Goal: Information Seeking & Learning: Learn about a topic

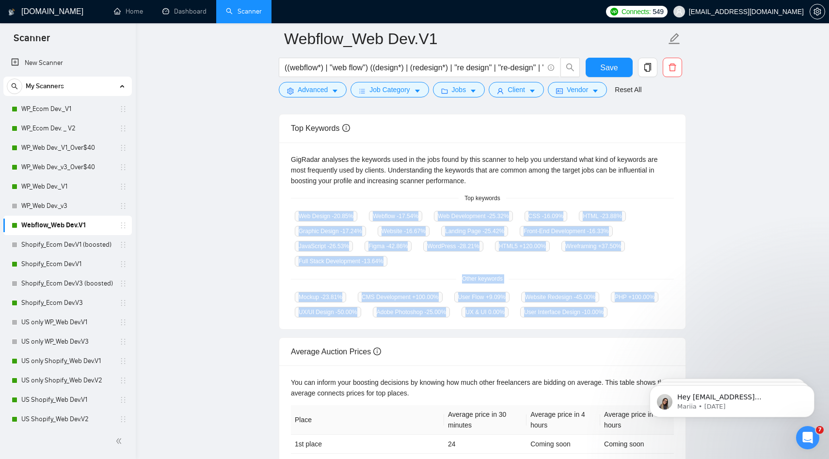
scroll to position [174, 0]
click at [166, 12] on link "Dashboard" at bounding box center [184, 11] width 44 height 8
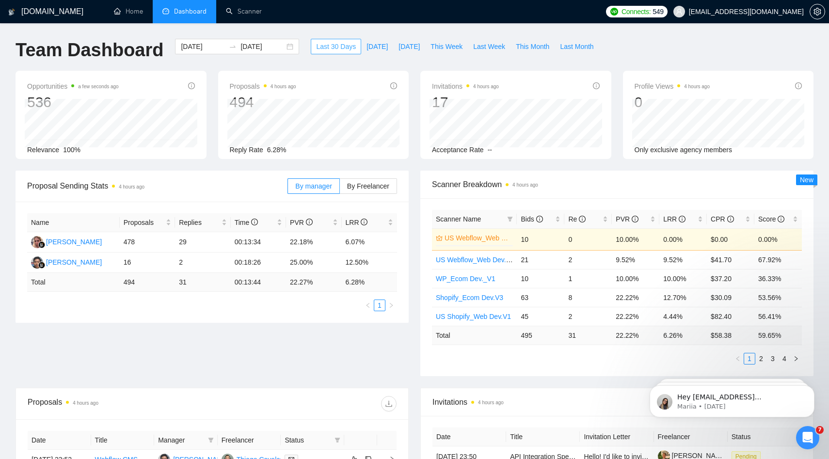
click at [327, 46] on span "Last 30 Days" at bounding box center [336, 46] width 40 height 11
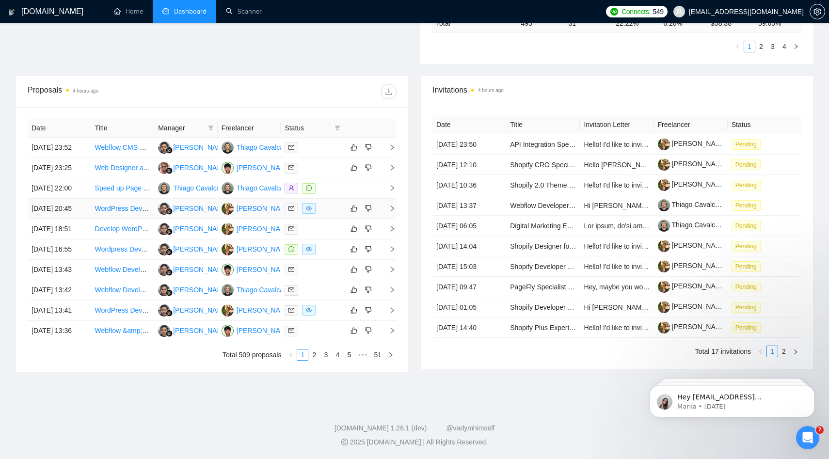
scroll to position [343, 0]
click at [131, 138] on td "Webflow CMS &amp; Content Strategist for Crisis Management Firm" at bounding box center [123, 148] width 64 height 20
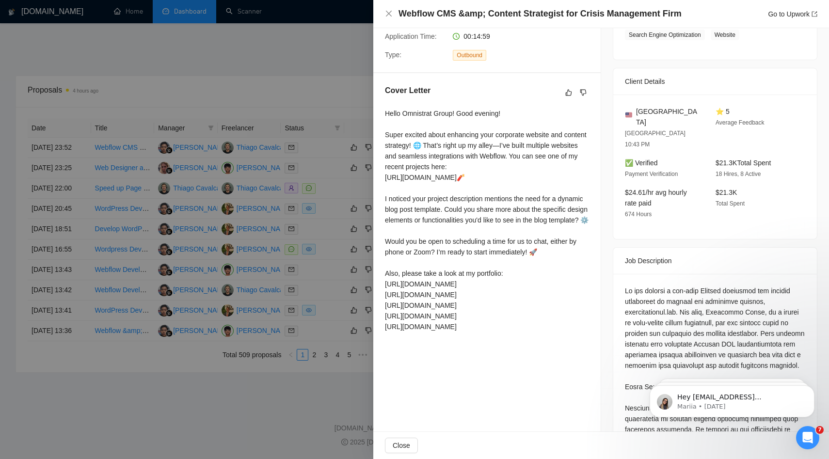
scroll to position [199, 0]
click at [455, 294] on div "Hello Omnistrat Group! Good evening! Super excited about enhancing your corpora…" at bounding box center [487, 220] width 204 height 224
click at [460, 302] on div "Hello Omnistrat Group! Good evening! Super excited about enhancing your corpora…" at bounding box center [487, 220] width 204 height 224
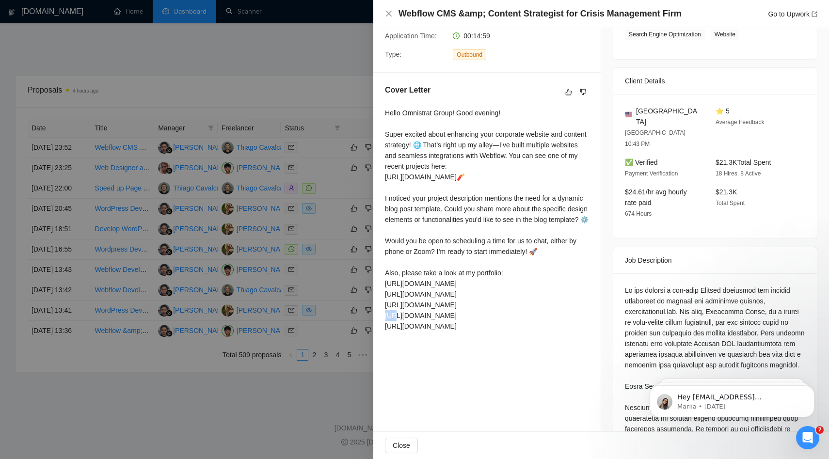
click at [460, 302] on div "Hello Omnistrat Group! Good evening! Super excited about enhancing your corpora…" at bounding box center [487, 220] width 204 height 224
click at [445, 314] on div "Hello Omnistrat Group! Good evening! Super excited about enhancing your corpora…" at bounding box center [487, 220] width 204 height 224
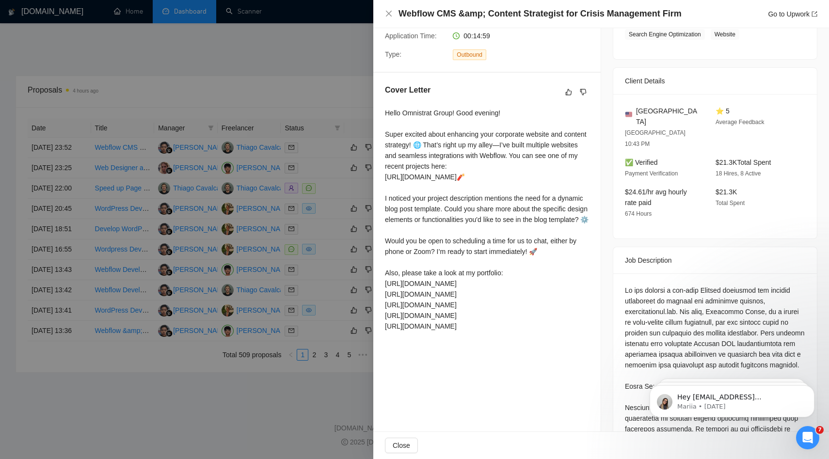
click at [473, 327] on div "Hello Omnistrat Group! Good evening! Super excited about enhancing your corpora…" at bounding box center [487, 220] width 204 height 224
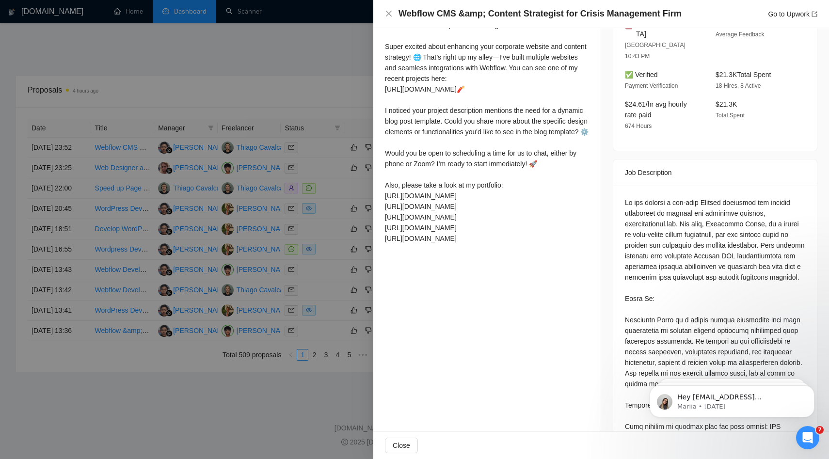
scroll to position [295, 0]
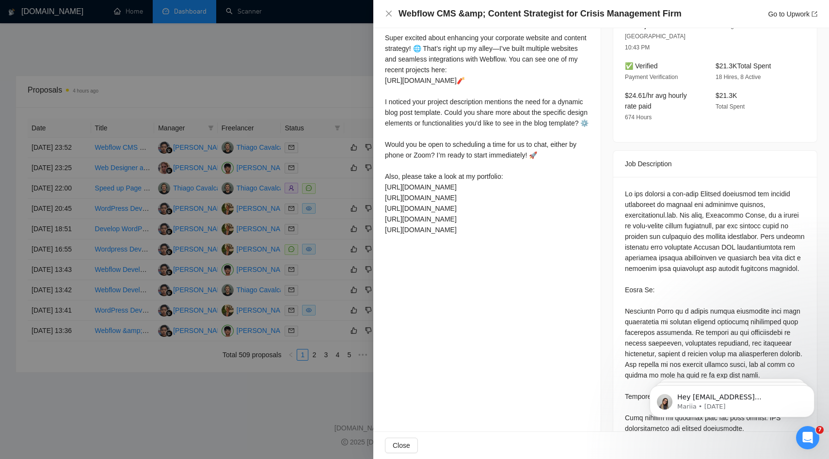
click at [434, 235] on div "Hello Omnistrat Group! Good evening! Super excited about enhancing your corpora…" at bounding box center [487, 123] width 204 height 224
click at [181, 98] on div at bounding box center [414, 229] width 829 height 459
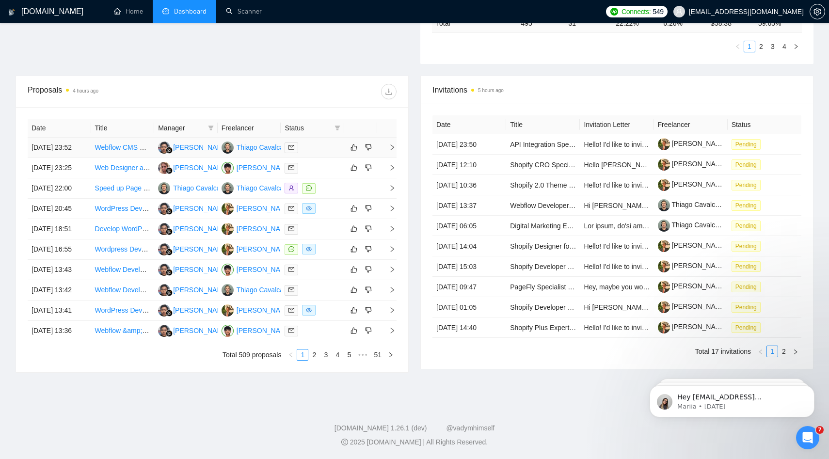
click at [131, 144] on link "Webflow CMS &amp; Content Strategist for Crisis Management Firm" at bounding box center [198, 148] width 206 height 8
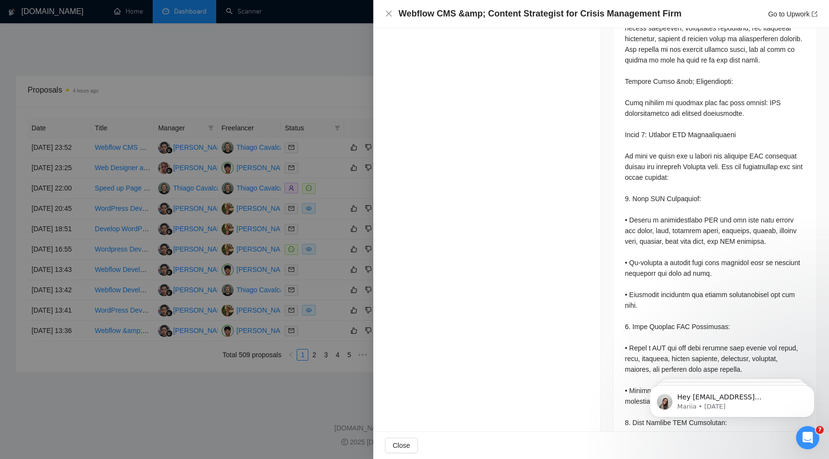
scroll to position [673, 0]
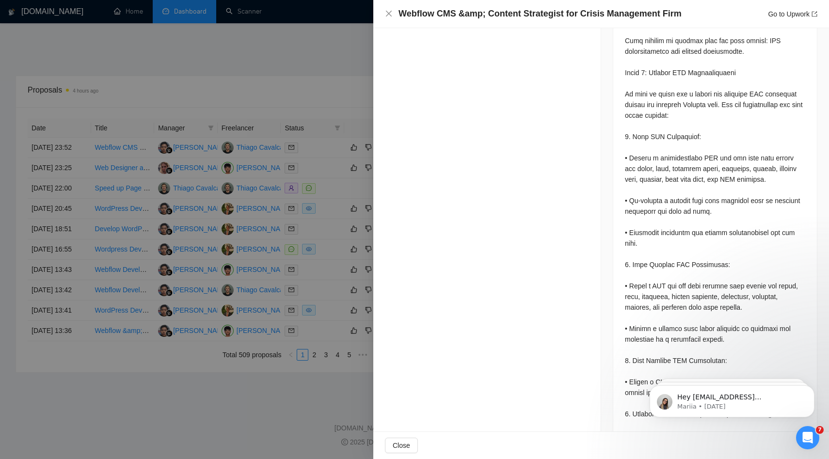
click at [365, 281] on div at bounding box center [414, 229] width 829 height 459
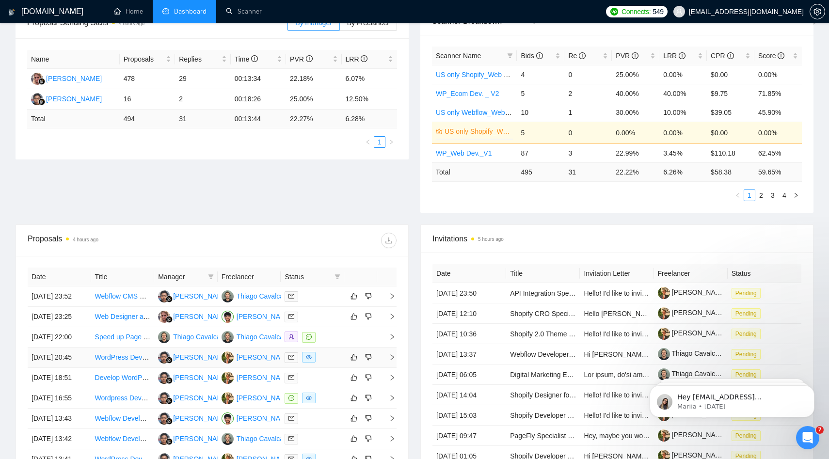
scroll to position [0, 0]
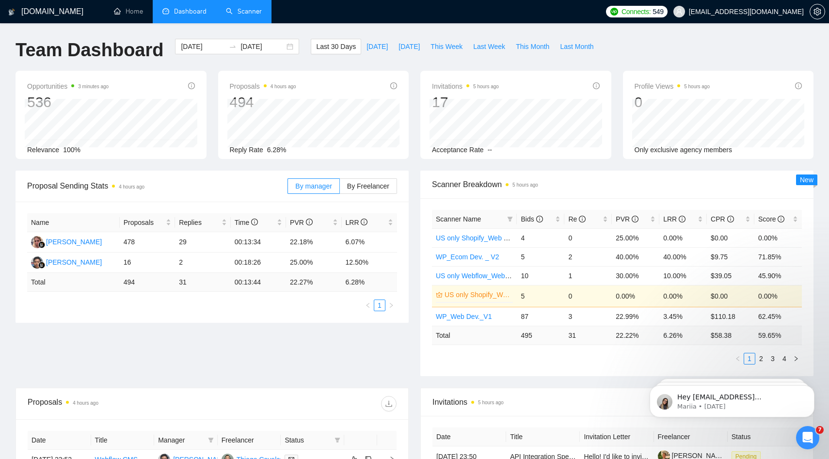
click at [234, 7] on link "Scanner" at bounding box center [244, 11] width 36 height 8
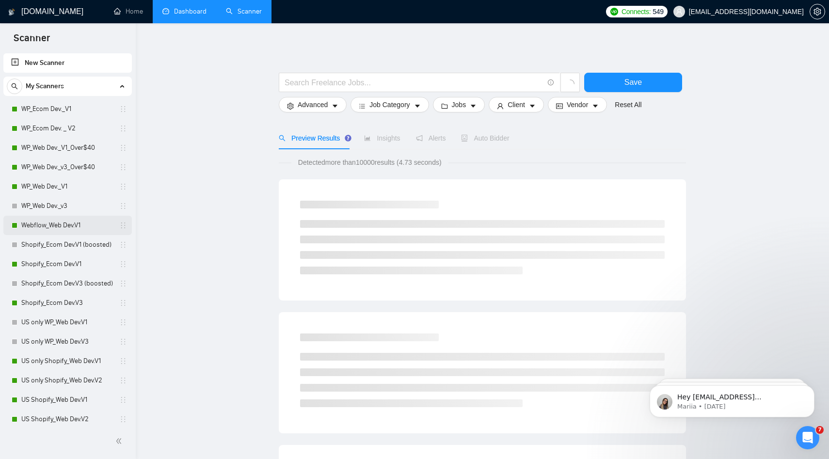
click at [70, 224] on link "Webflow_Web Dev.V1" at bounding box center [67, 225] width 92 height 19
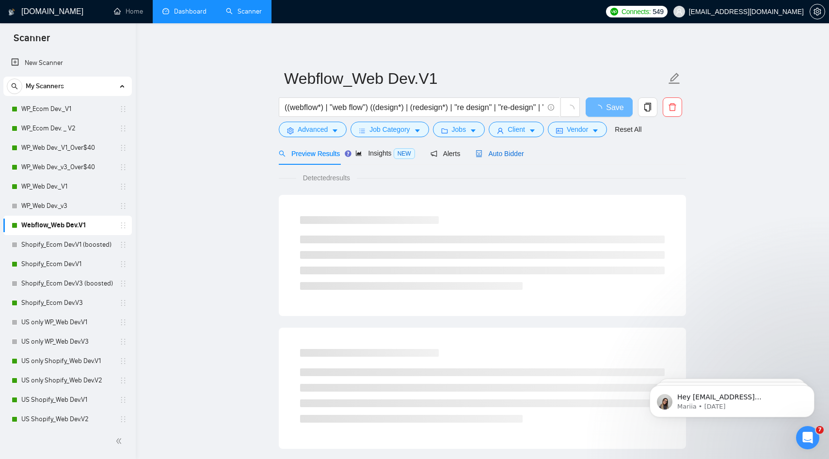
click at [515, 151] on span "Auto Bidder" at bounding box center [500, 154] width 48 height 8
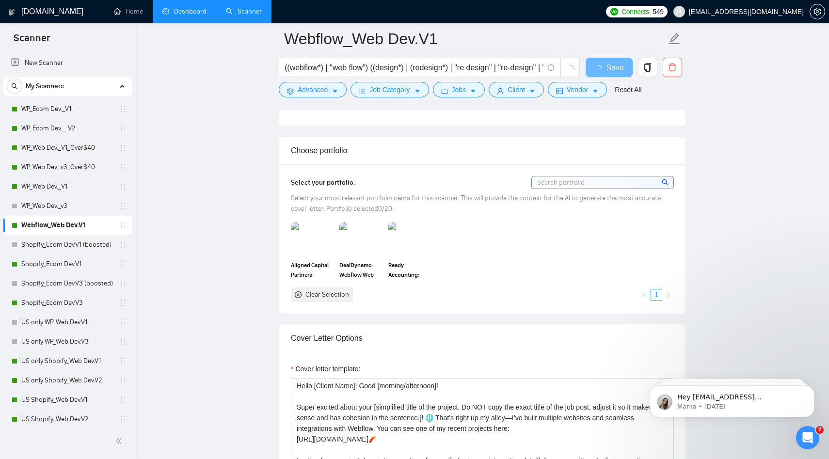
scroll to position [1220, 0]
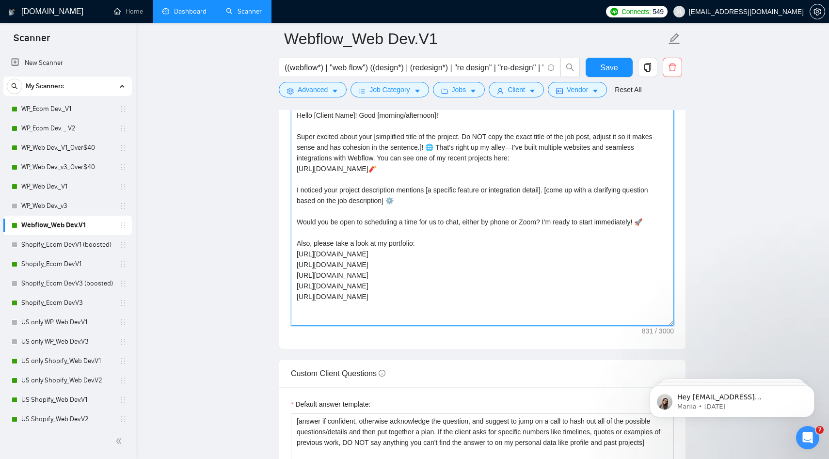
click at [428, 212] on textarea "Hello [Client Name]! Good [morning/afternoon]! Super excited about your [simpli…" at bounding box center [482, 217] width 383 height 218
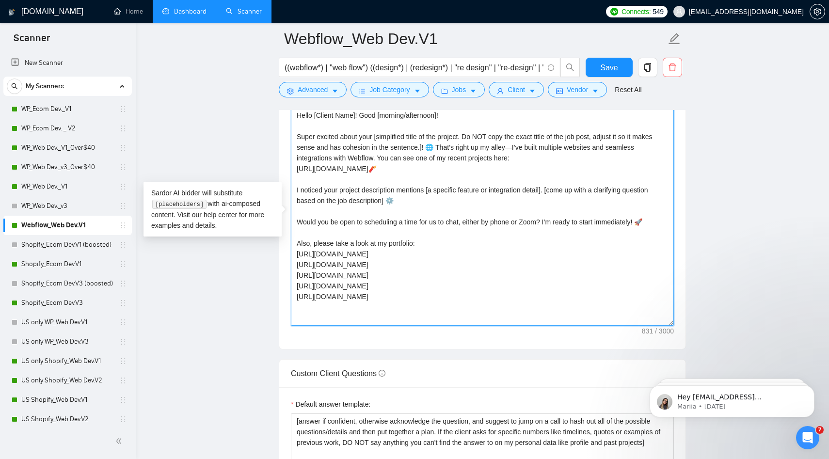
click at [424, 259] on textarea "Hello [Client Name]! Good [morning/afternoon]! Super excited about your [simpli…" at bounding box center [482, 217] width 383 height 218
click at [432, 253] on textarea "Hello [Client Name]! Good [morning/afternoon]! Super excited about your [simpli…" at bounding box center [482, 217] width 383 height 218
paste textarea "https://home.cryptotaxcalculator.io/br/"
type textarea "Hello [Client Name]! Good [morning/afternoon]! Super excited about your [simpli…"
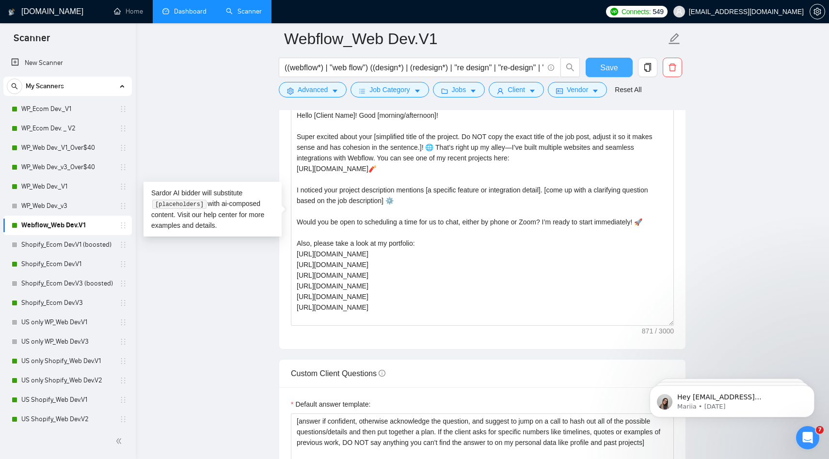
click at [614, 68] on span "Save" at bounding box center [608, 68] width 17 height 12
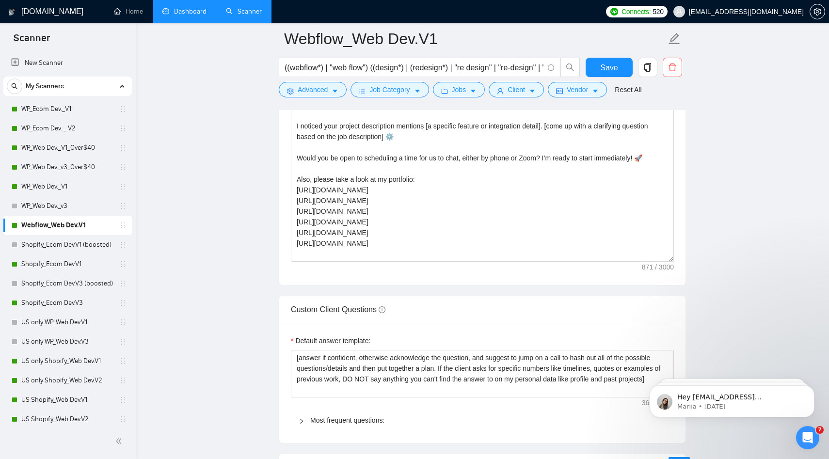
click at [193, 16] on link "Dashboard" at bounding box center [184, 11] width 44 height 8
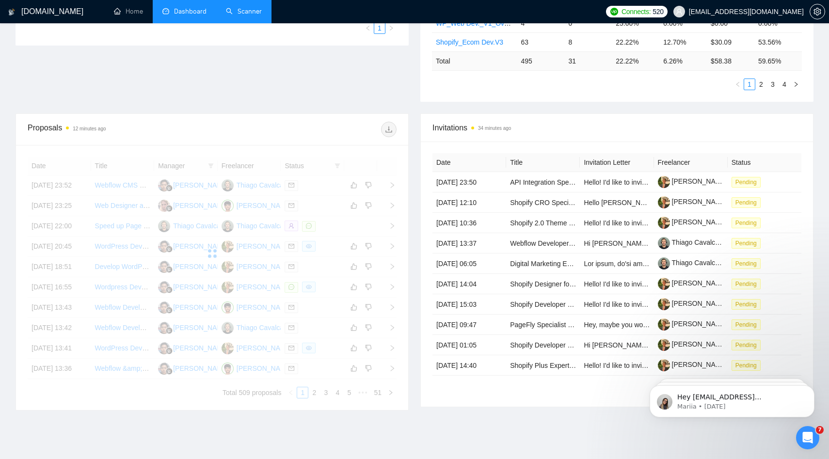
scroll to position [278, 0]
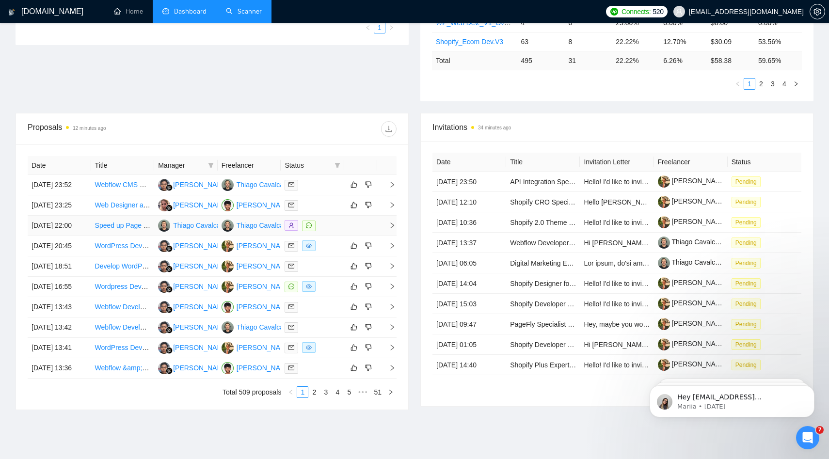
click at [133, 236] on td "Speed up Page speed for squarespace" at bounding box center [123, 226] width 64 height 20
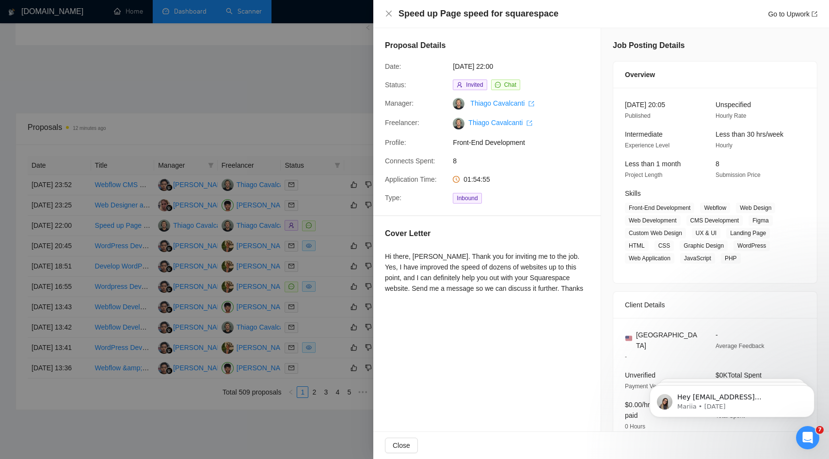
click at [330, 271] on div at bounding box center [414, 229] width 829 height 459
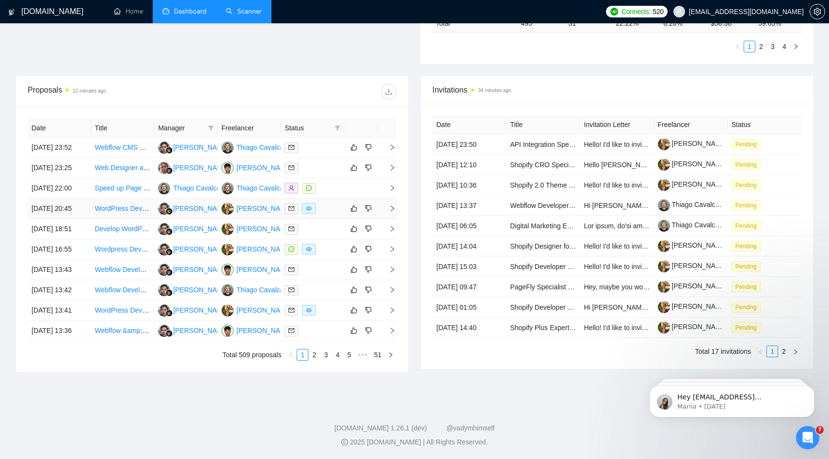
scroll to position [386, 0]
click at [144, 299] on td "Webflow Developer – Pixel-Perfect Figma Implementation" at bounding box center [123, 290] width 64 height 20
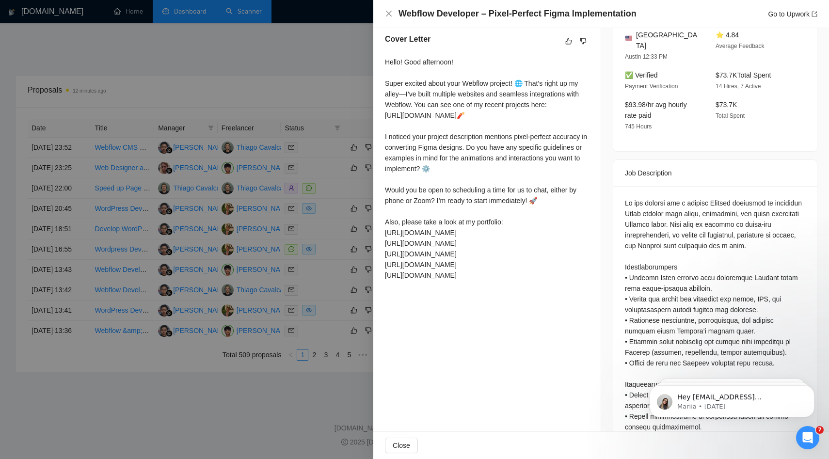
scroll to position [249, 0]
click at [250, 122] on div at bounding box center [414, 229] width 829 height 459
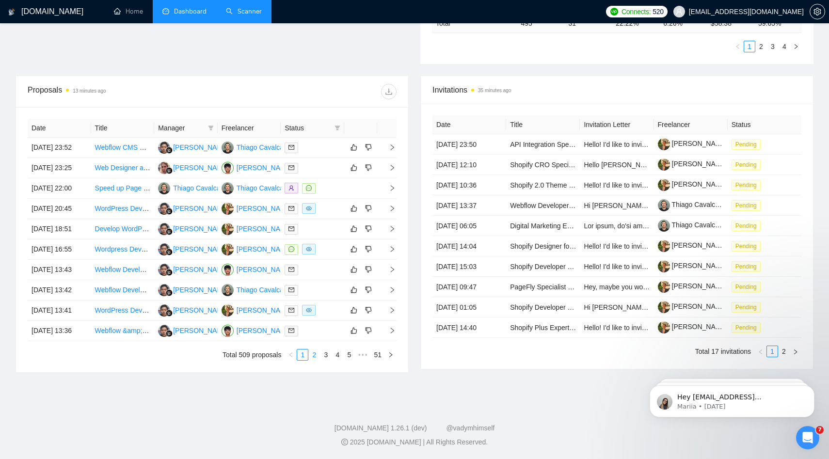
click at [314, 360] on link "2" at bounding box center [314, 355] width 11 height 11
click at [200, 138] on td "[PERSON_NAME]" at bounding box center [186, 148] width 64 height 20
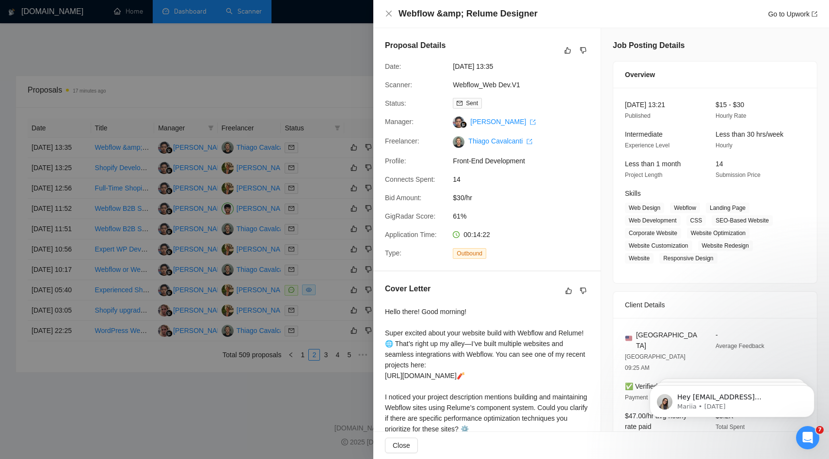
click at [248, 97] on div at bounding box center [414, 229] width 829 height 459
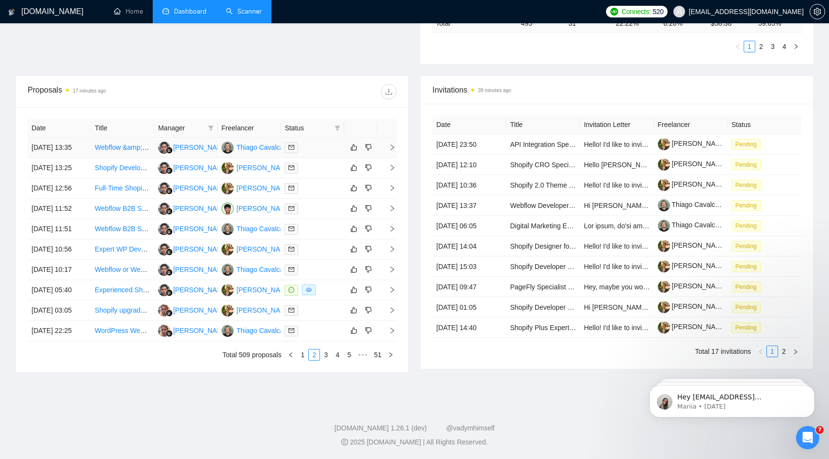
scroll to position [115, 0]
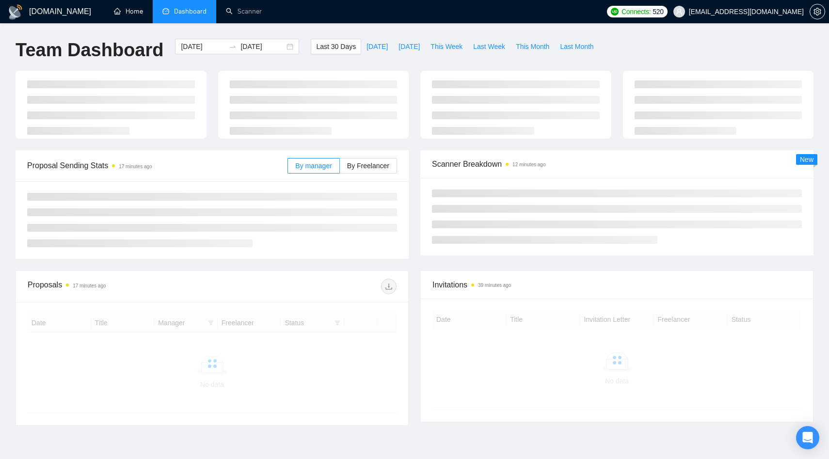
click at [120, 12] on link "Home" at bounding box center [128, 11] width 29 height 8
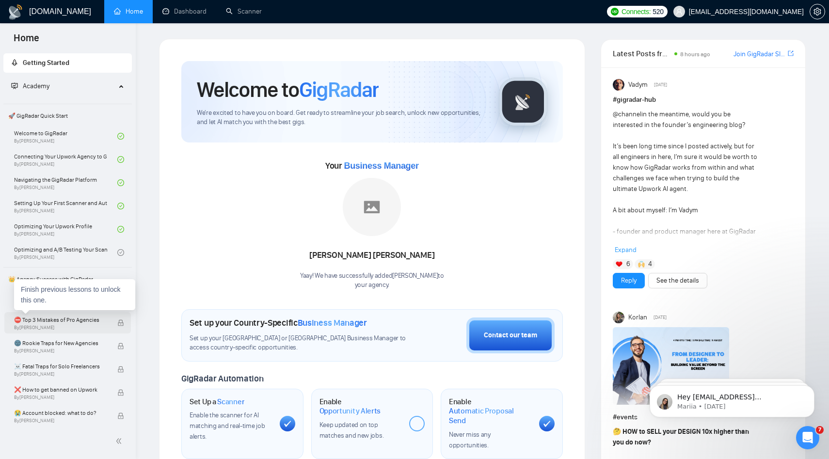
click at [66, 325] on span "By Vadym Ovcharenko" at bounding box center [60, 328] width 93 height 6
click at [72, 314] on div "⛔ Top 3 Mistakes of Pro Agencies By Vadym Ovcharenko" at bounding box center [65, 322] width 103 height 21
click at [103, 293] on link "1️⃣ Start Here By Vadym Ovcharenko" at bounding box center [65, 299] width 103 height 21
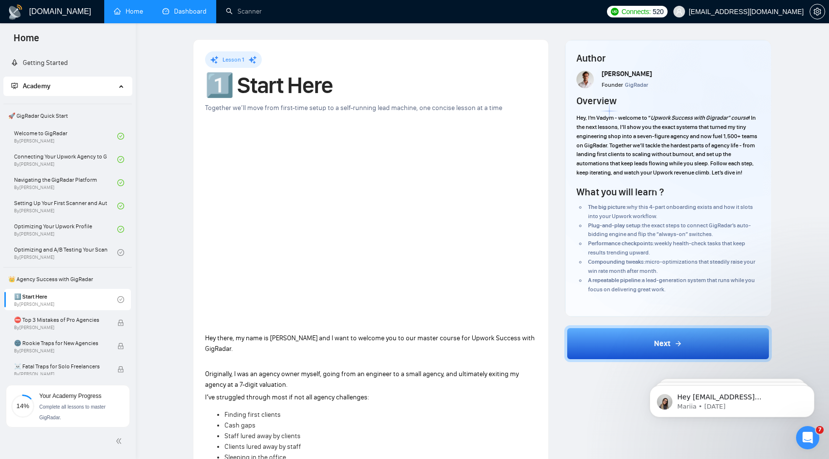
drag, startPoint x: 179, startPoint y: 9, endPoint x: 207, endPoint y: 16, distance: 29.1
click at [179, 9] on link "Dashboard" at bounding box center [184, 11] width 44 height 8
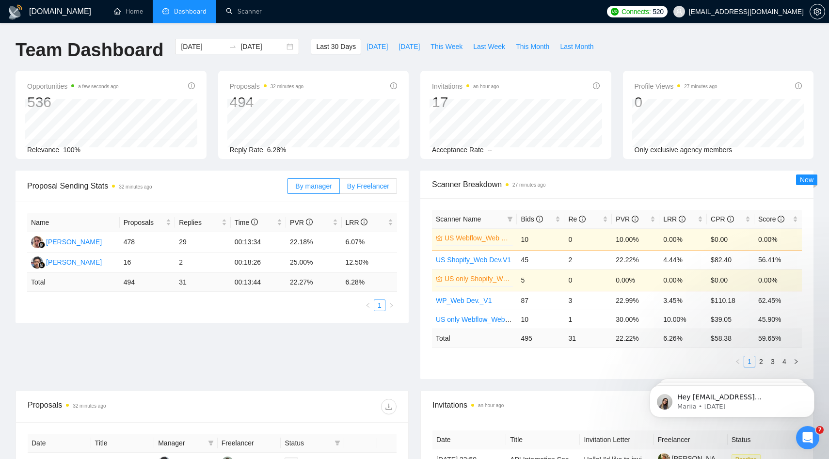
click at [350, 185] on span "By Freelancer" at bounding box center [368, 186] width 42 height 8
click at [340, 189] on input "By Freelancer" at bounding box center [340, 189] width 0 height 0
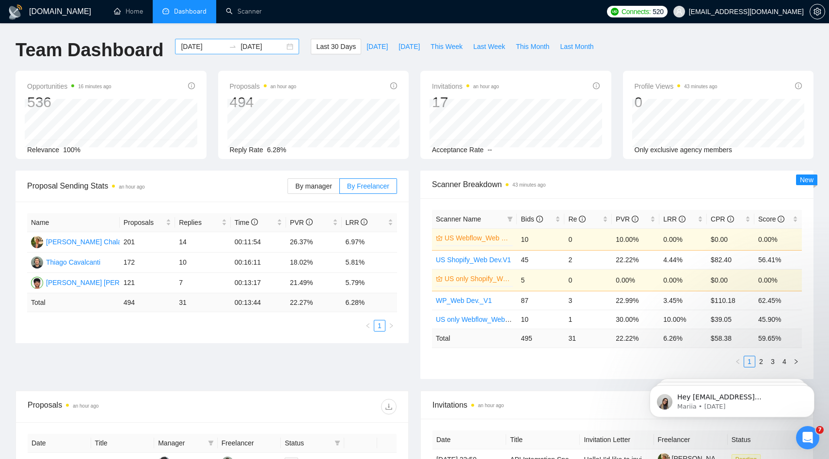
click at [194, 47] on input "[DATE]" at bounding box center [203, 46] width 44 height 11
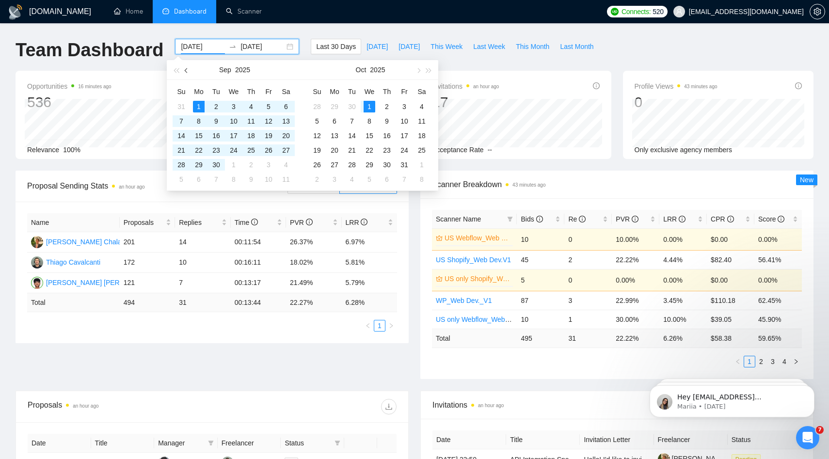
click at [186, 69] on span "button" at bounding box center [187, 70] width 5 height 5
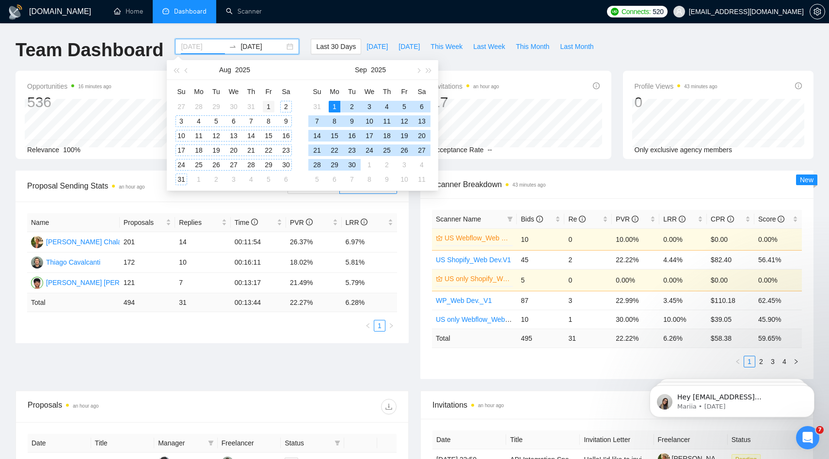
type input "[DATE]"
click at [273, 106] on div "1" at bounding box center [269, 107] width 12 height 12
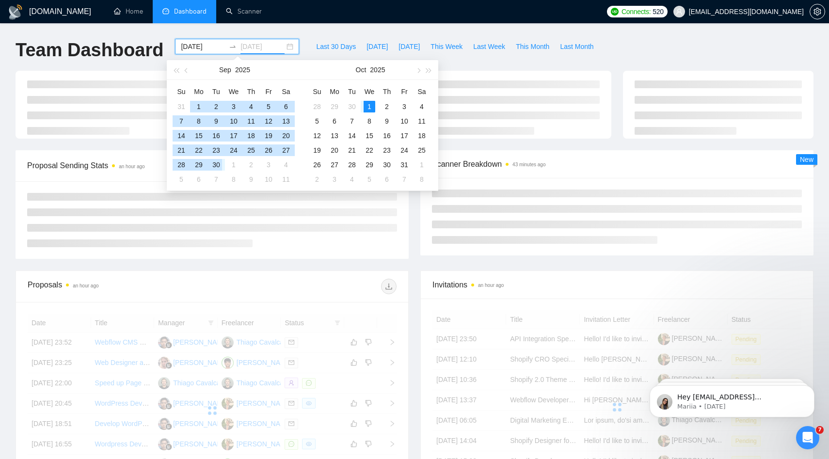
type input "[DATE]"
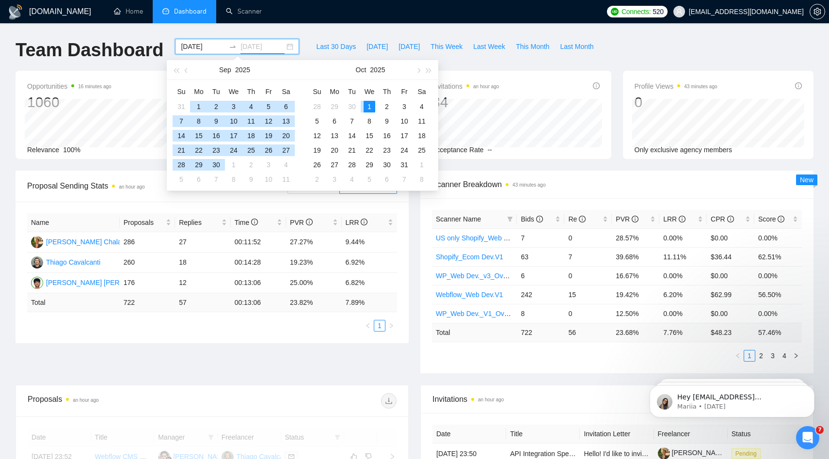
click at [368, 107] on div "1" at bounding box center [370, 107] width 12 height 12
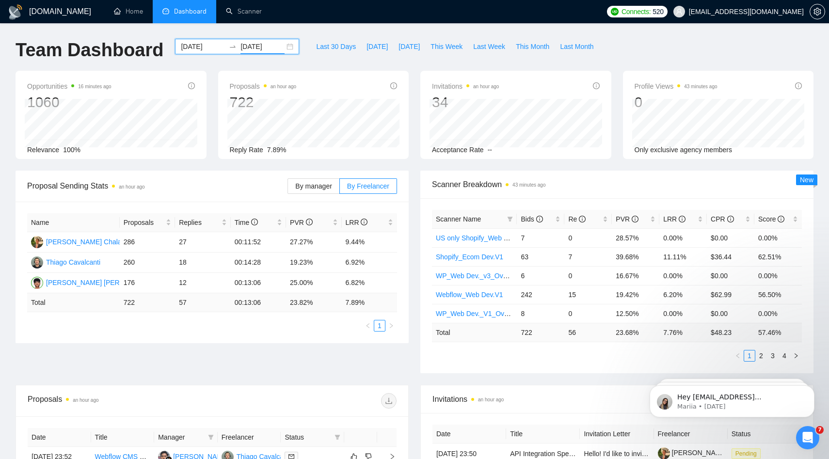
click at [210, 105] on div "Opportunities 16 minutes ago 1060 Relevance 100%" at bounding box center [111, 115] width 203 height 88
click at [196, 49] on input "[DATE]" at bounding box center [203, 46] width 44 height 11
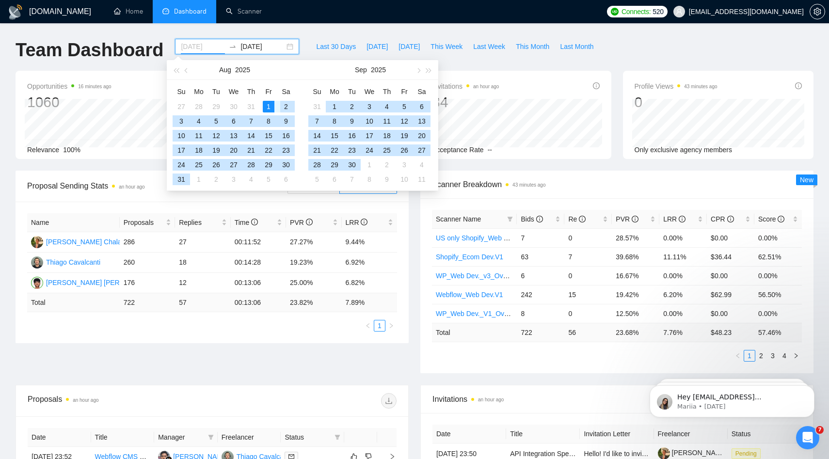
type input "[DATE]"
click at [266, 105] on div "1" at bounding box center [269, 107] width 12 height 12
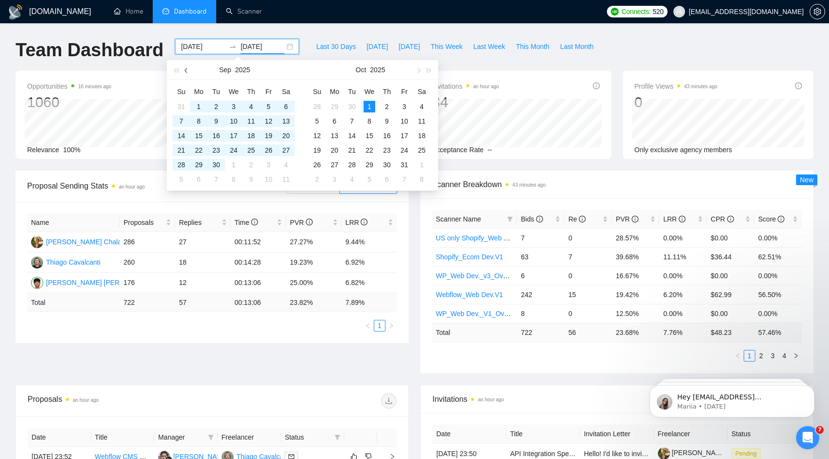
click at [185, 72] on button "button" at bounding box center [186, 69] width 11 height 19
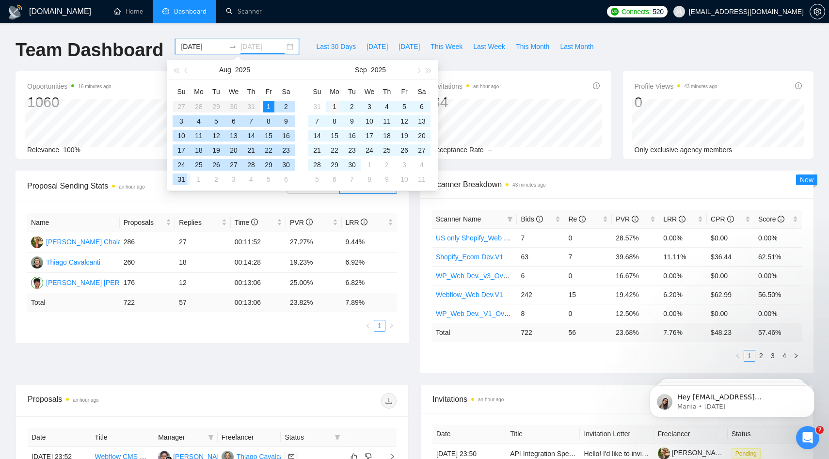
type input "[DATE]"
click at [329, 107] on div "1" at bounding box center [335, 107] width 12 height 12
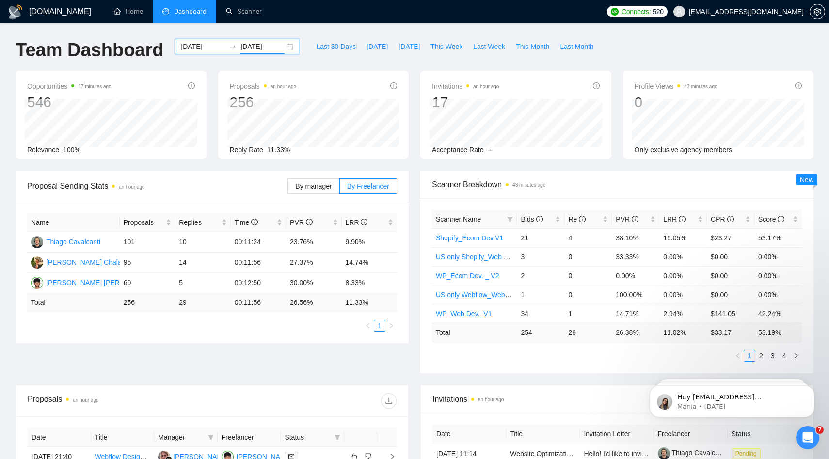
click at [209, 50] on input "[DATE]" at bounding box center [203, 46] width 44 height 11
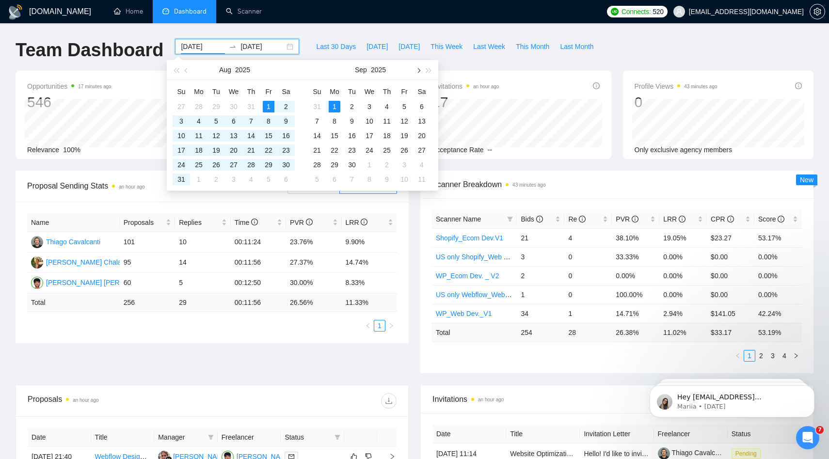
click at [419, 68] on button "button" at bounding box center [418, 69] width 11 height 19
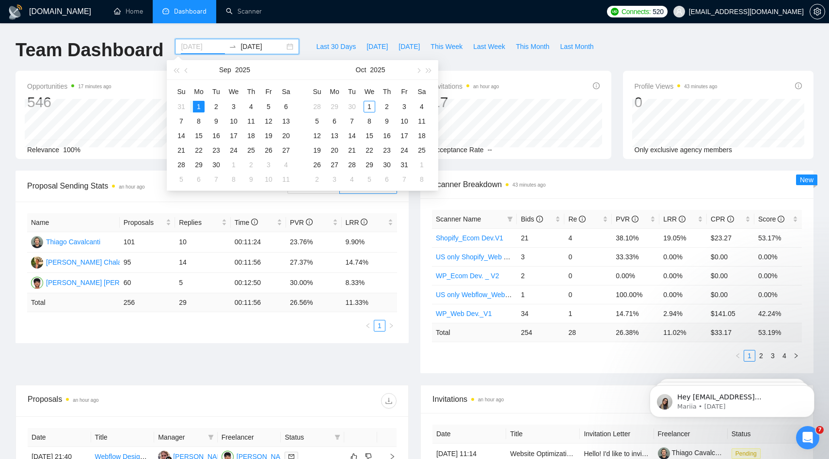
type input "[DATE]"
click at [202, 106] on div "1" at bounding box center [199, 107] width 12 height 12
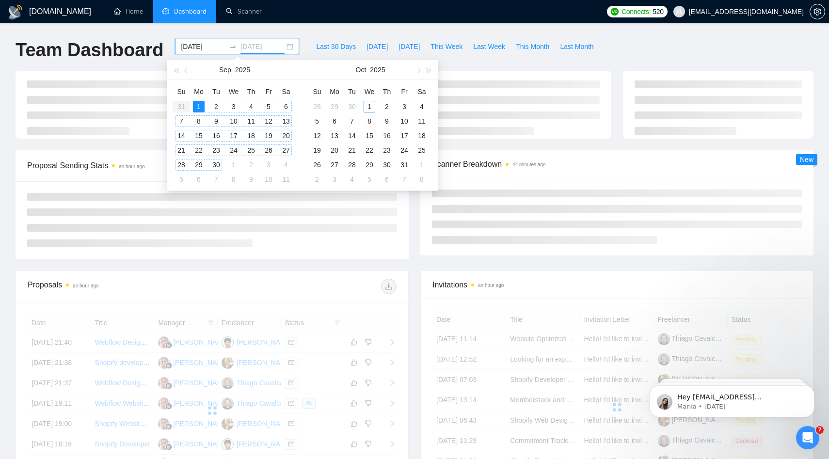
click at [372, 108] on div "1" at bounding box center [370, 107] width 12 height 12
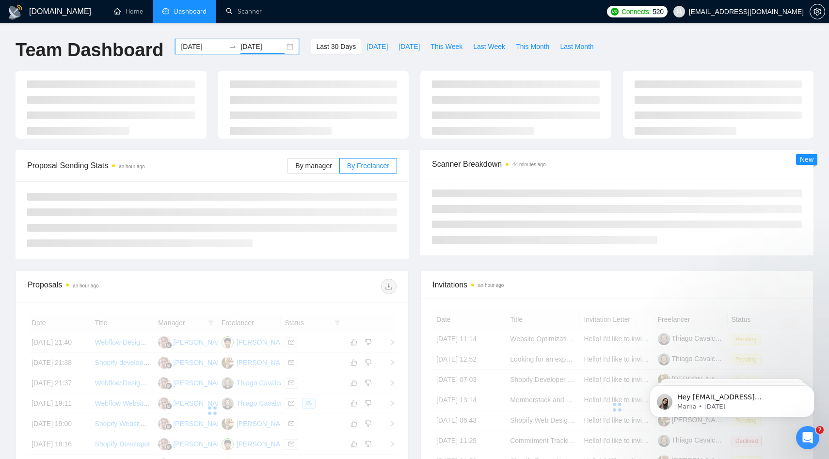
type input "[DATE]"
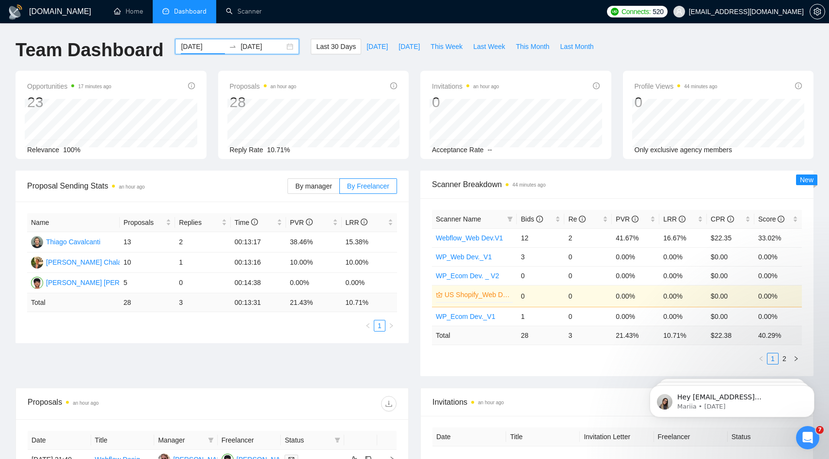
click at [200, 47] on input "[DATE]" at bounding box center [203, 46] width 44 height 11
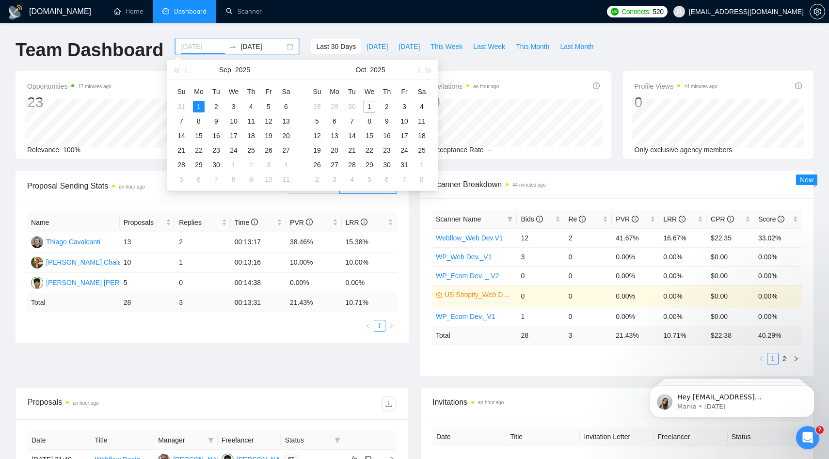
type input "[DATE]"
click at [201, 100] on td "1" at bounding box center [198, 106] width 17 height 15
type input "[DATE]"
click at [370, 104] on div "1" at bounding box center [370, 107] width 12 height 12
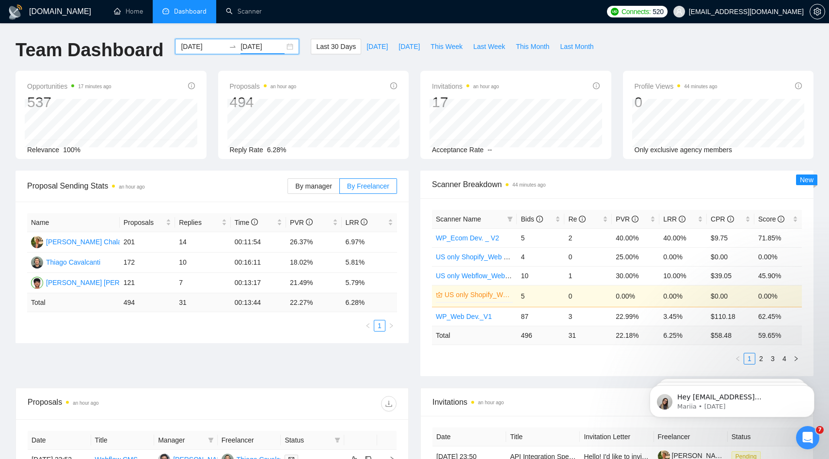
click at [206, 42] on input "[DATE]" at bounding box center [203, 46] width 44 height 11
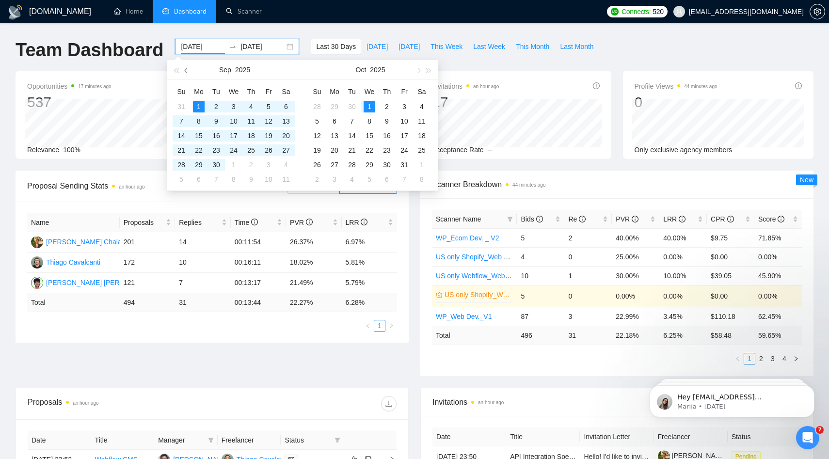
click at [190, 70] on button "button" at bounding box center [186, 69] width 11 height 19
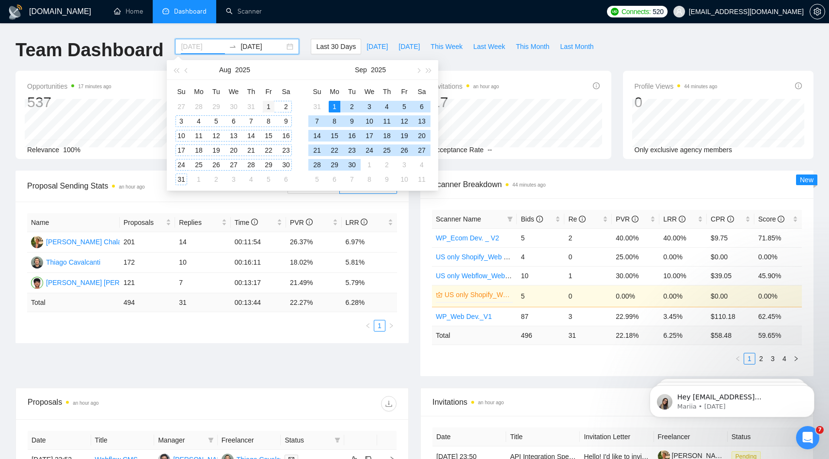
type input "[DATE]"
click at [268, 107] on div "1" at bounding box center [269, 107] width 12 height 12
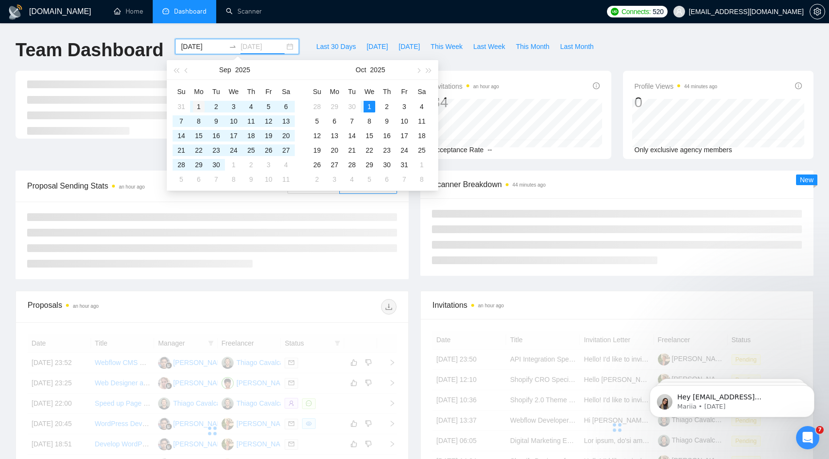
type input "[DATE]"
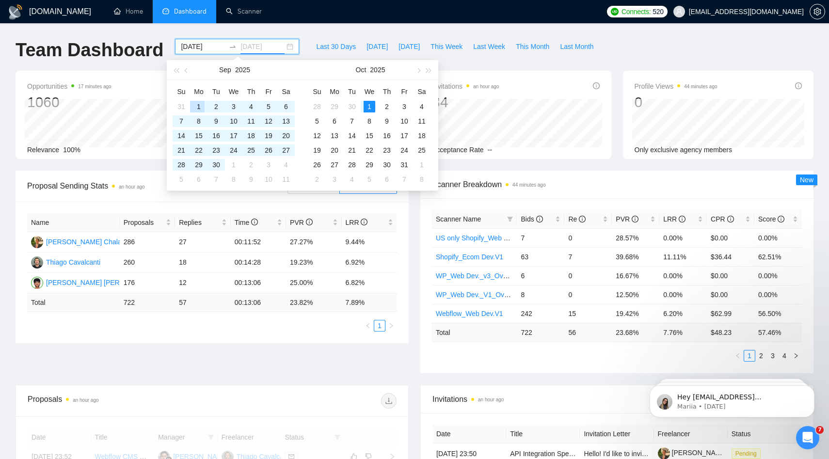
click at [201, 107] on div "1" at bounding box center [199, 107] width 12 height 12
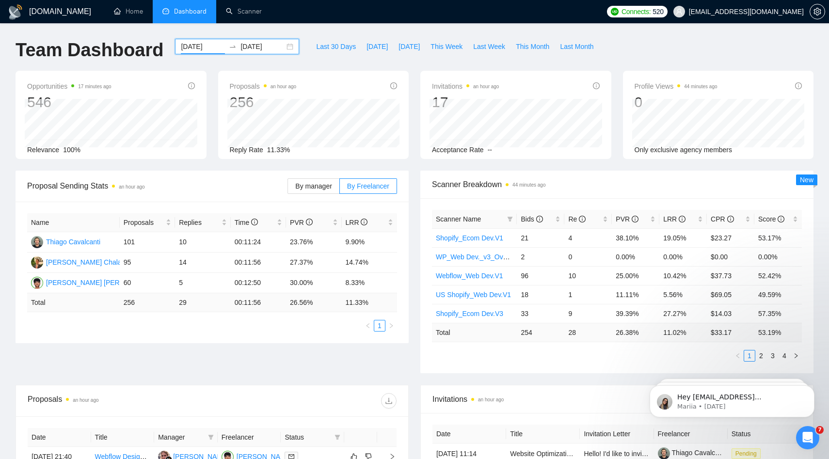
click at [202, 50] on input "[DATE]" at bounding box center [203, 46] width 44 height 11
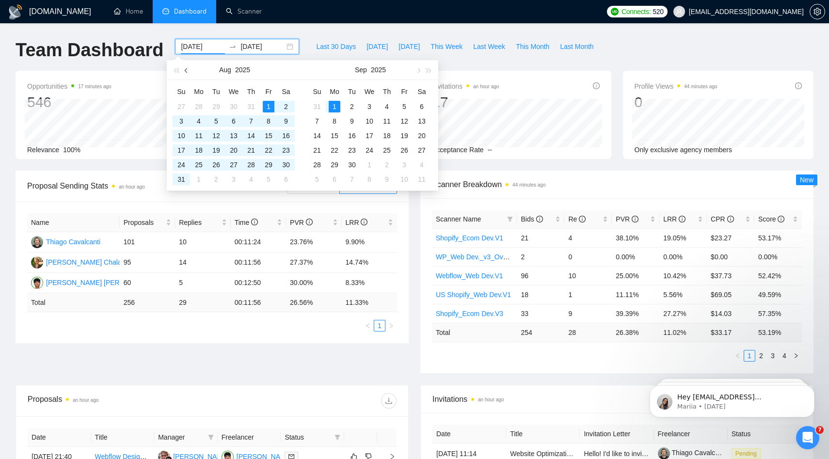
click at [188, 72] on button "button" at bounding box center [186, 69] width 11 height 19
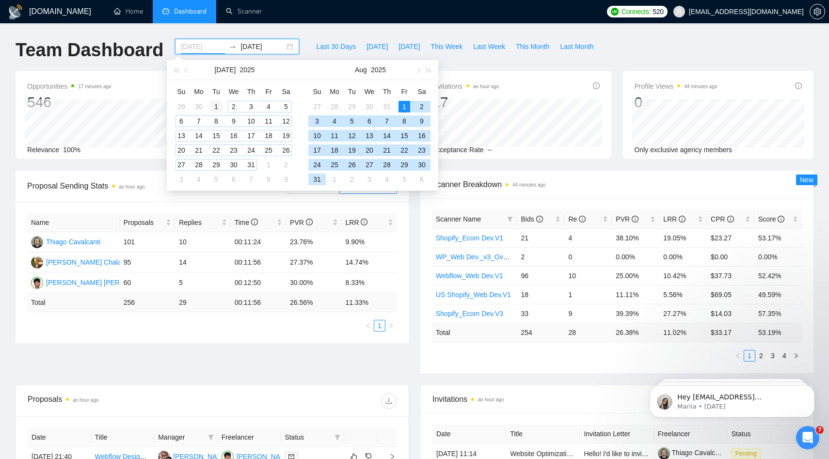
type input "[DATE]"
click at [219, 106] on div "1" at bounding box center [216, 107] width 12 height 12
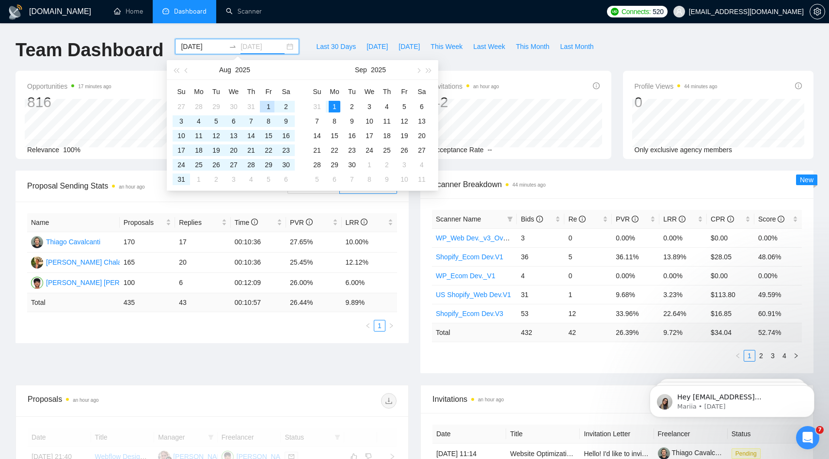
type input "[DATE]"
click at [269, 106] on div "1" at bounding box center [269, 107] width 12 height 12
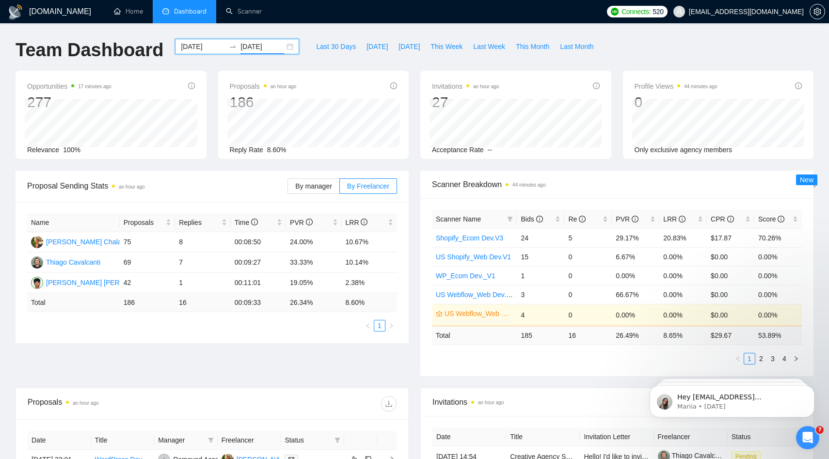
click at [207, 48] on input "[DATE]" at bounding box center [203, 46] width 44 height 11
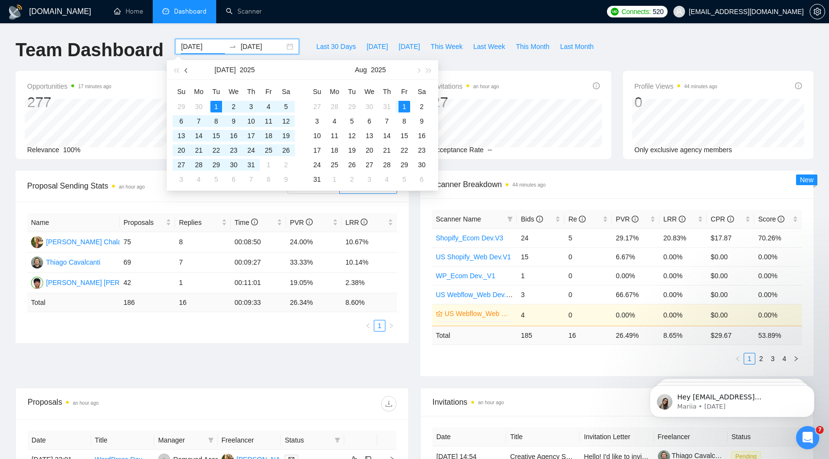
click at [189, 72] on button "button" at bounding box center [186, 69] width 11 height 19
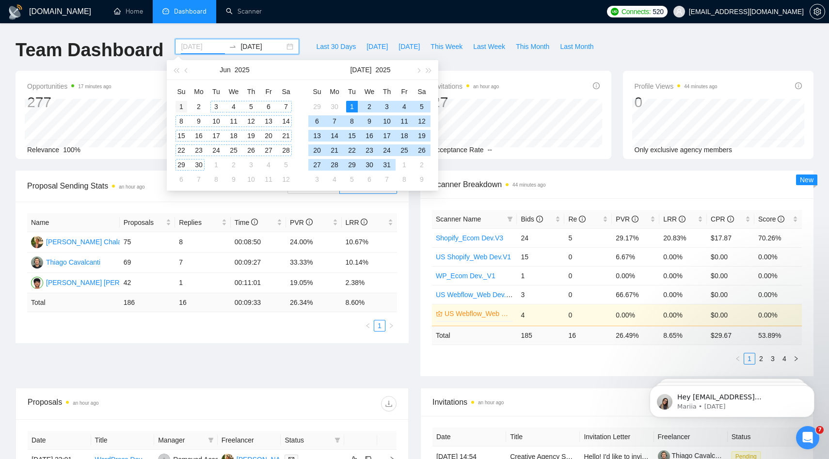
type input "[DATE]"
click at [181, 104] on div "1" at bounding box center [182, 107] width 12 height 12
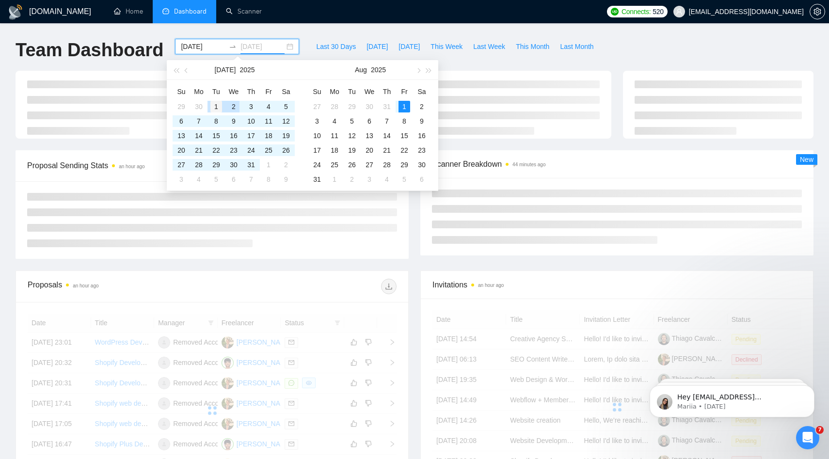
type input "[DATE]"
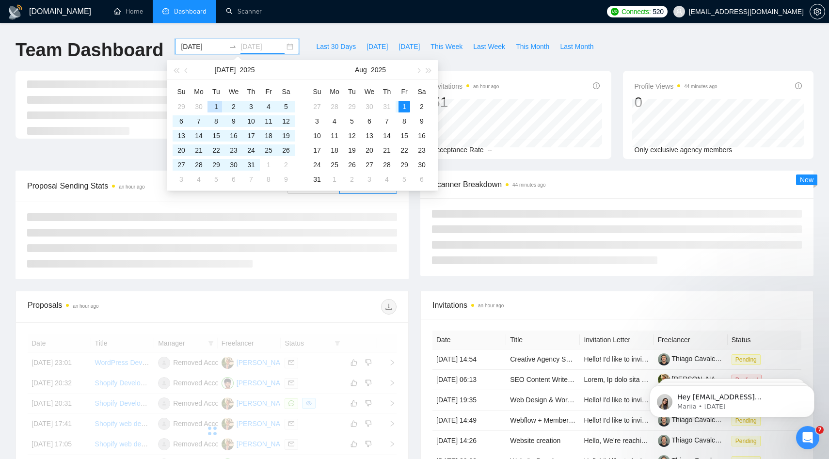
click at [215, 106] on div "1" at bounding box center [216, 107] width 12 height 12
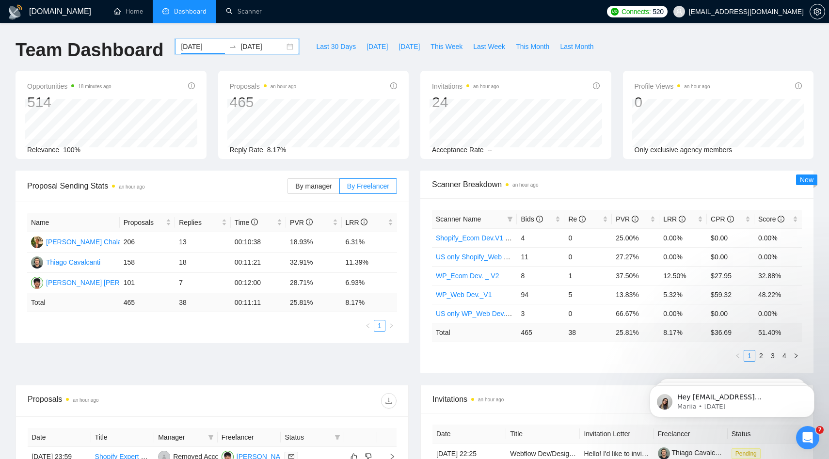
click at [189, 44] on input "[DATE]" at bounding box center [203, 46] width 44 height 11
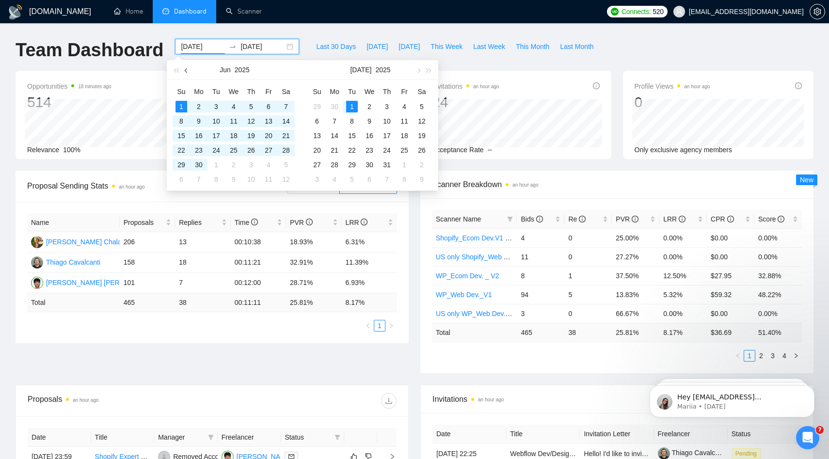
click at [191, 67] on button "button" at bounding box center [186, 69] width 11 height 19
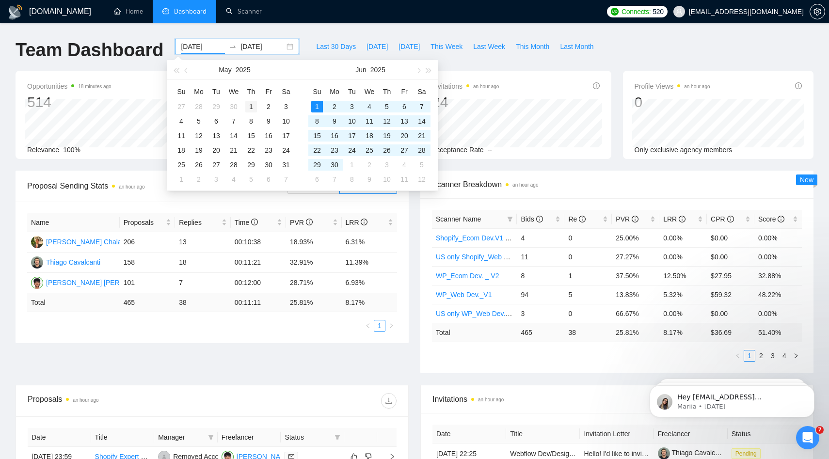
type input "[DATE]"
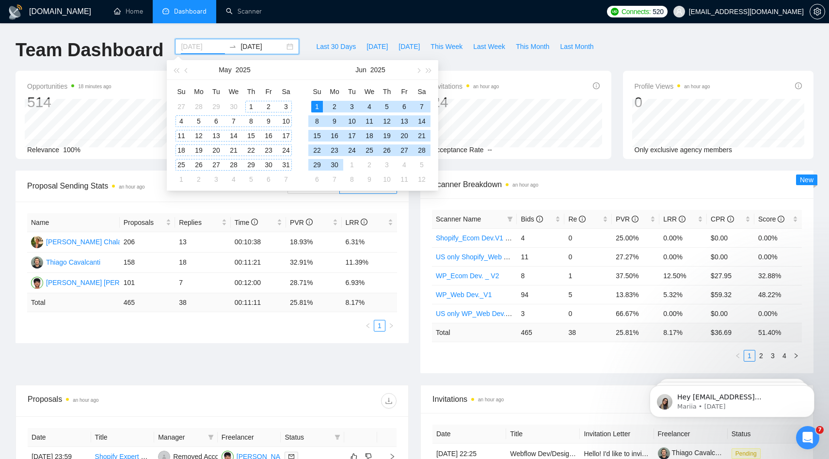
click at [251, 111] on div "1" at bounding box center [251, 107] width 12 height 12
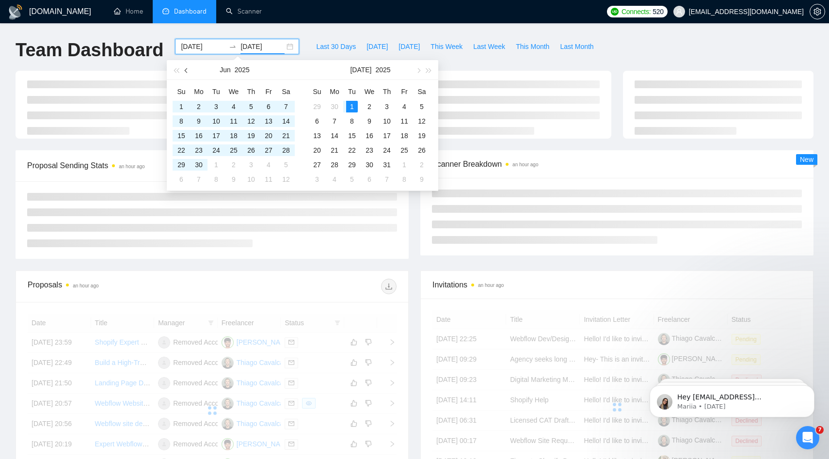
click at [188, 75] on button "button" at bounding box center [186, 69] width 11 height 19
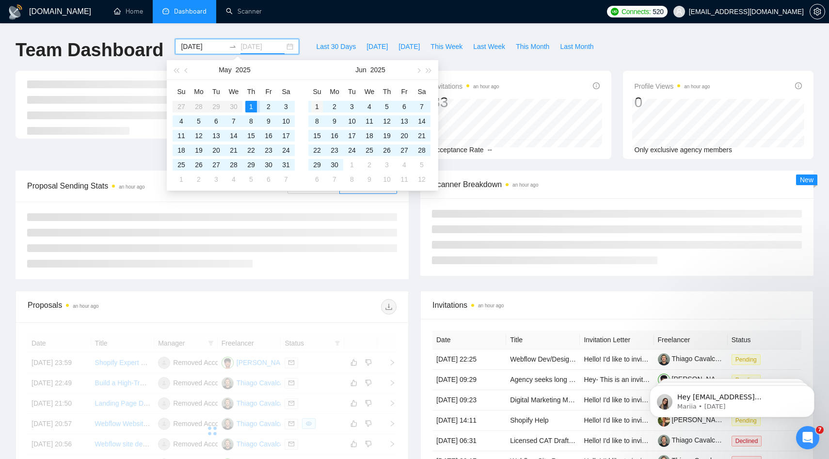
type input "[DATE]"
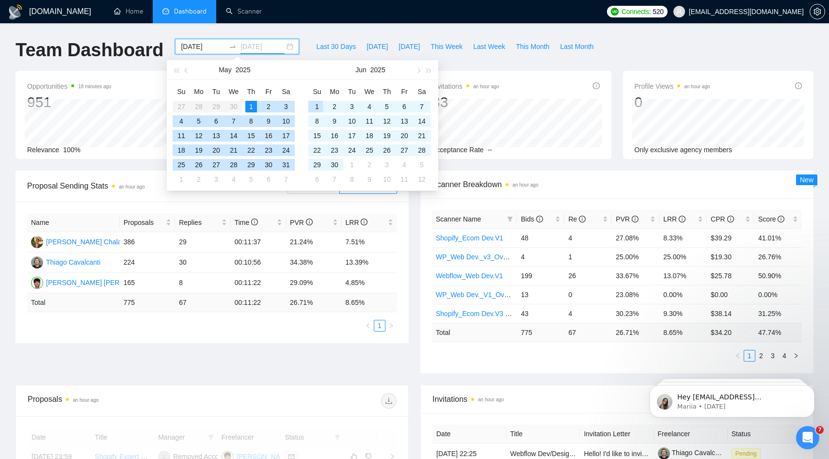
click at [317, 111] on div "1" at bounding box center [317, 107] width 12 height 12
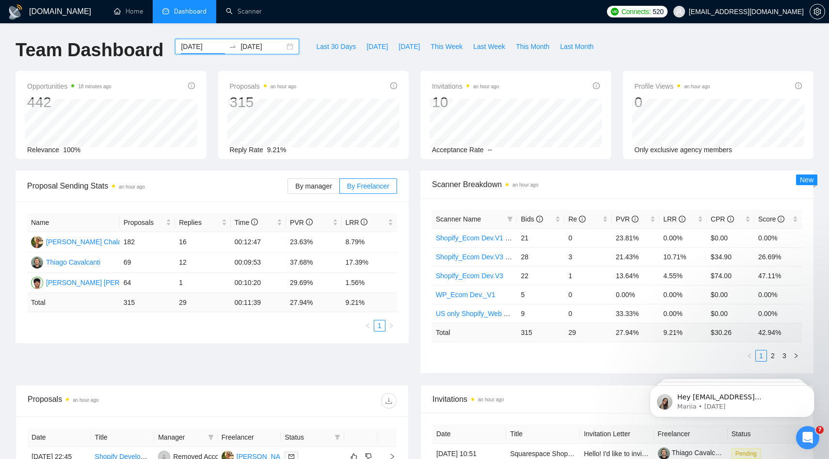
click at [201, 51] on input "[DATE]" at bounding box center [203, 46] width 44 height 11
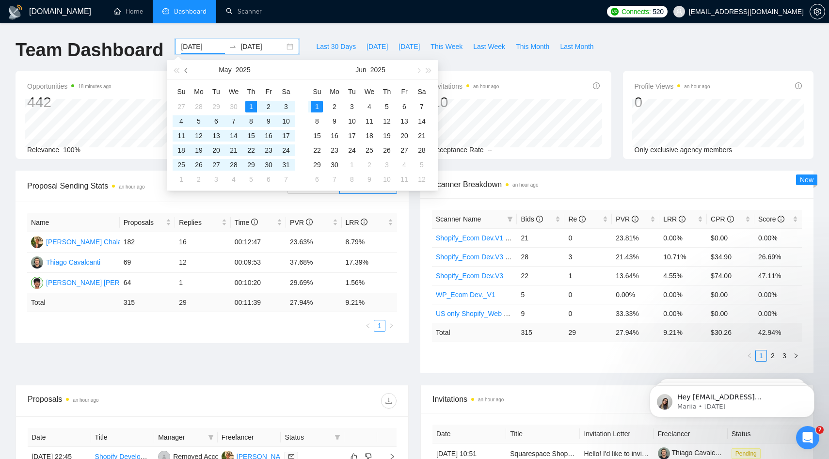
click at [189, 70] on span "button" at bounding box center [187, 70] width 5 height 5
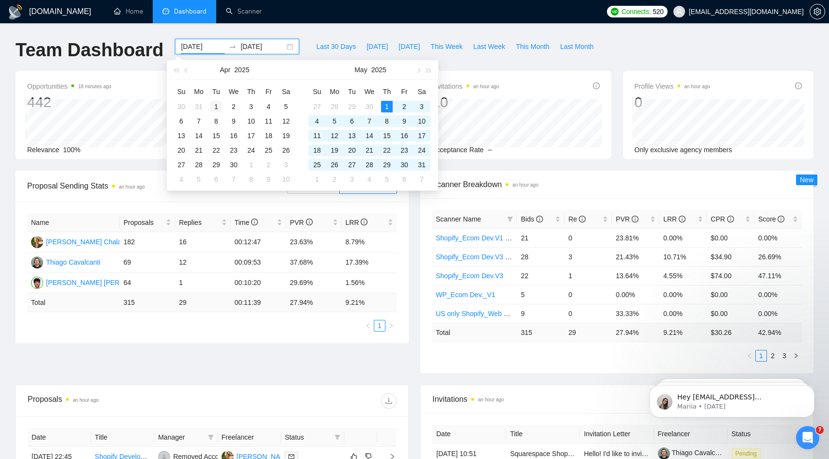
type input "[DATE]"
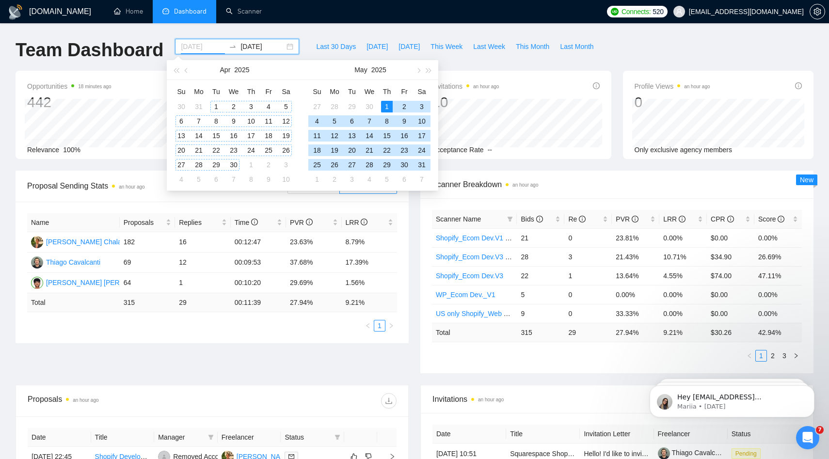
click at [215, 103] on div "1" at bounding box center [216, 107] width 12 height 12
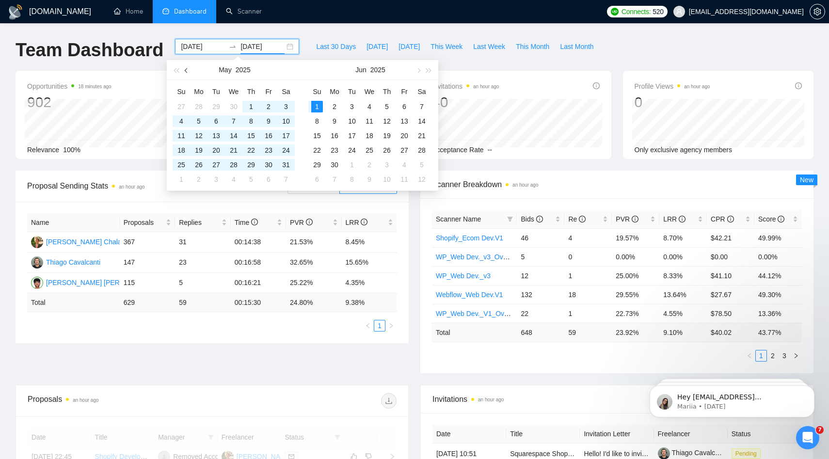
click at [186, 70] on span "button" at bounding box center [187, 70] width 5 height 5
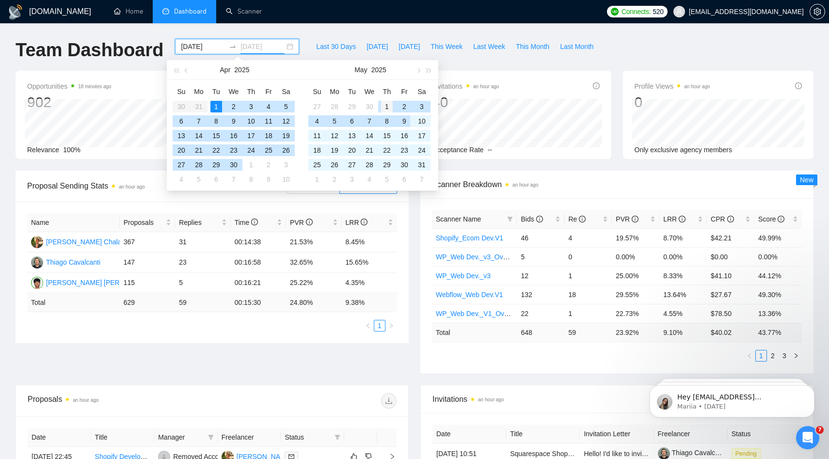
type input "[DATE]"
click at [389, 107] on div "1" at bounding box center [387, 107] width 12 height 12
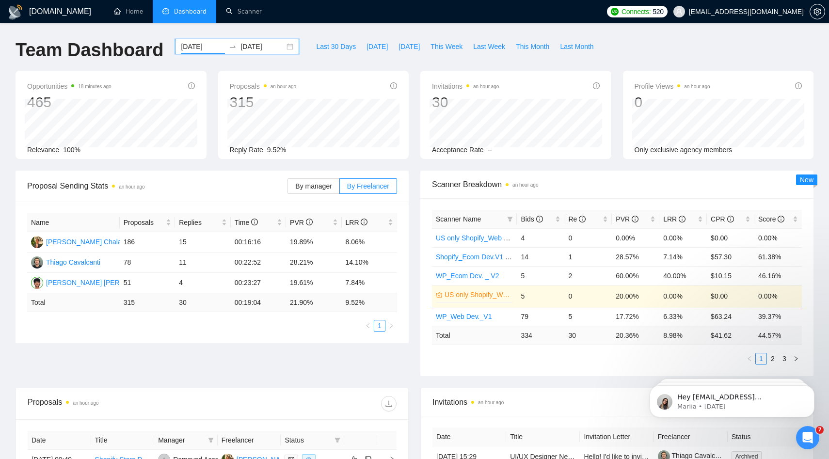
click at [194, 48] on input "[DATE]" at bounding box center [203, 46] width 44 height 11
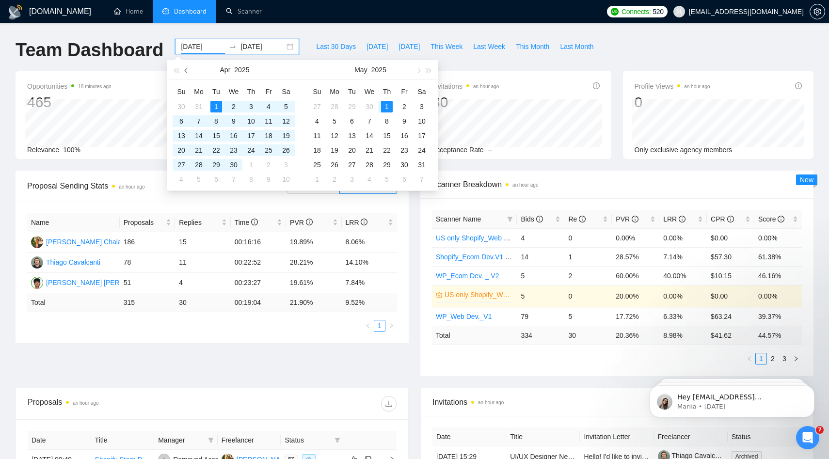
click at [188, 70] on span "button" at bounding box center [187, 70] width 5 height 5
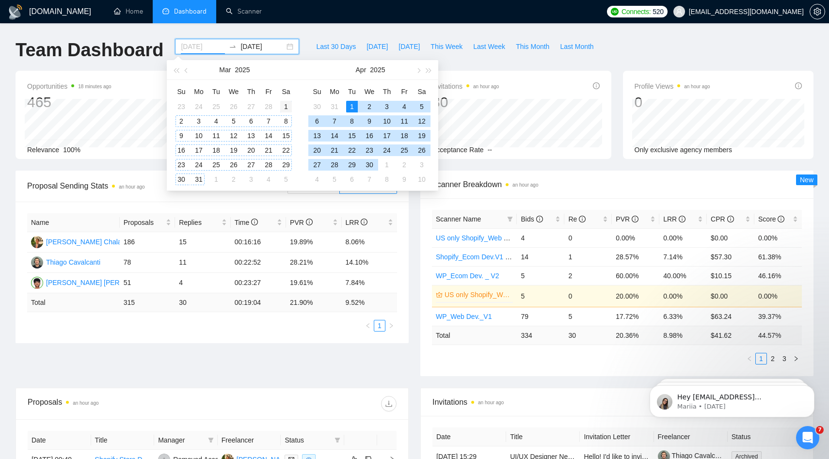
type input "[DATE]"
click at [286, 102] on div "1" at bounding box center [286, 107] width 12 height 12
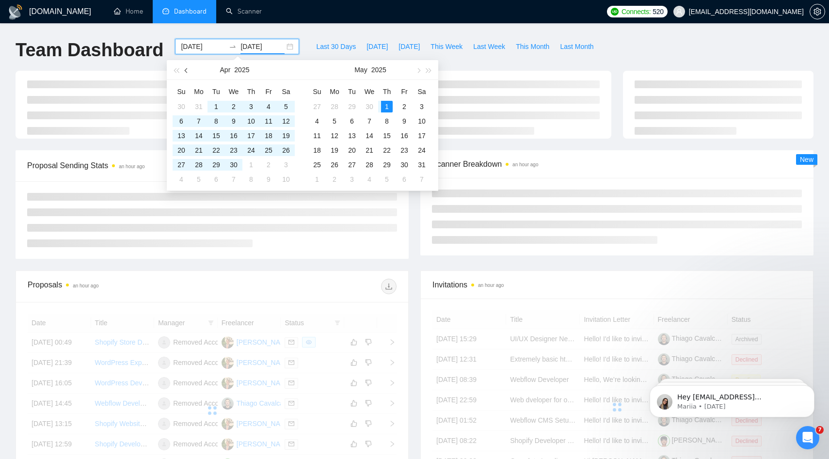
click at [189, 68] on button "button" at bounding box center [186, 69] width 11 height 19
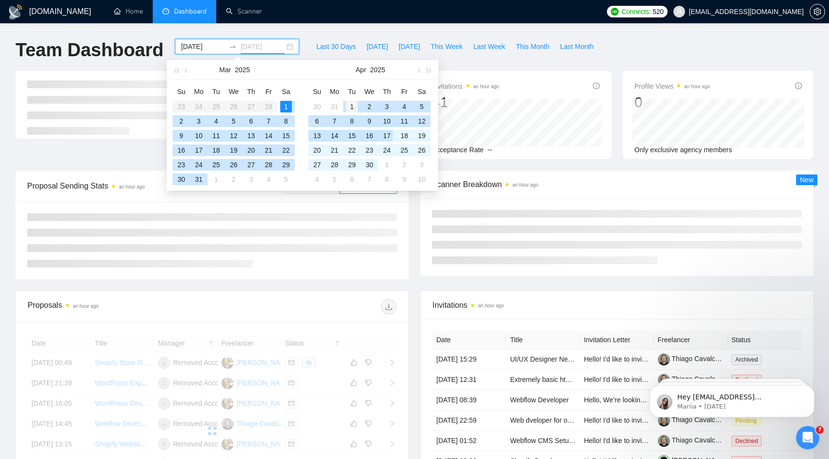
type input "[DATE]"
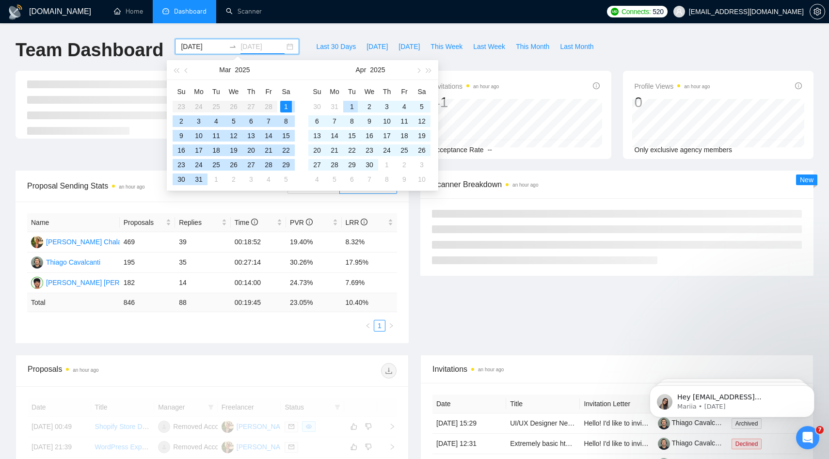
click at [353, 103] on div "1" at bounding box center [352, 107] width 12 height 12
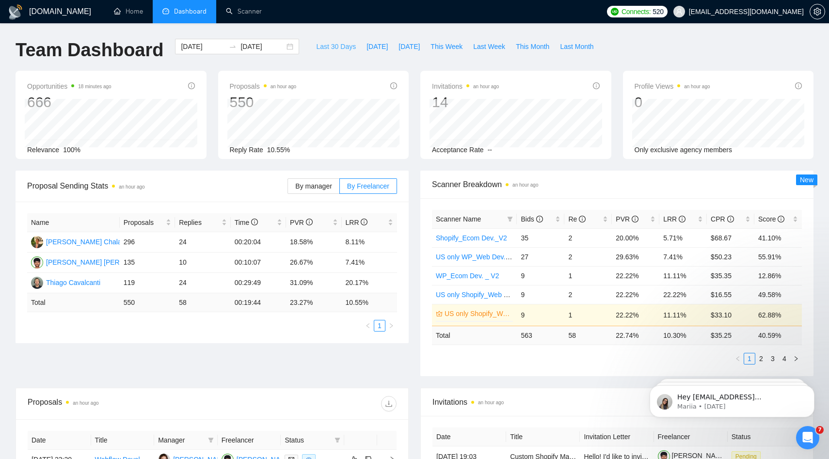
click at [352, 43] on button "Last 30 Days" at bounding box center [336, 47] width 50 height 16
type input "[DATE]"
